Goal: Register for event/course

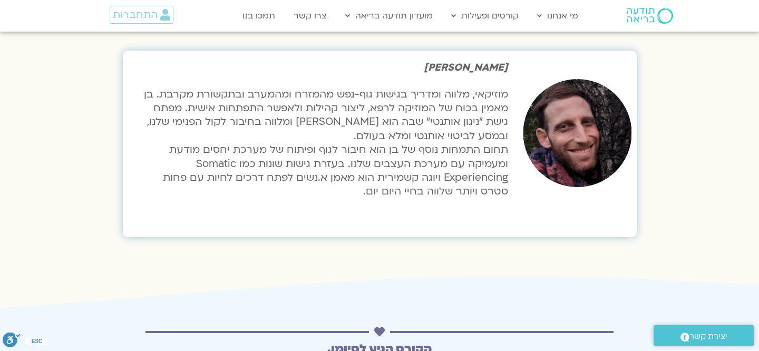
scroll to position [3470, 0]
